Goal: Unclear

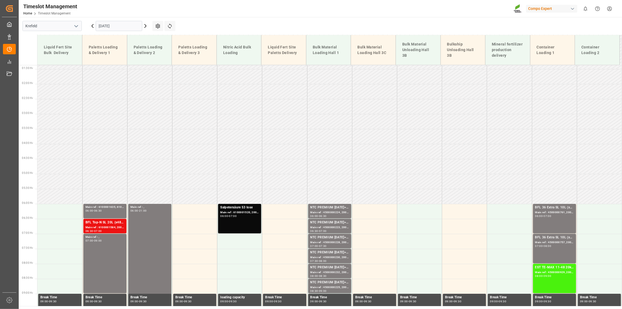
scroll to position [217, 0]
